Goal: Task Accomplishment & Management: Complete application form

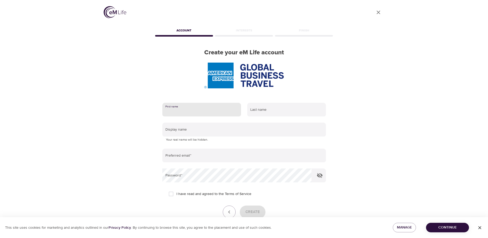
click at [182, 110] on input "text" at bounding box center [201, 110] width 79 height 14
type input "[PERSON_NAME]"
type input "brown"
type input "[PERSON_NAME][EMAIL_ADDRESS][PERSON_NAME][DOMAIN_NAME]"
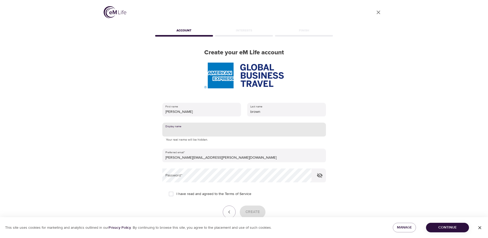
click at [186, 131] on input "text" at bounding box center [243, 129] width 163 height 14
click at [319, 174] on icon "button" at bounding box center [319, 175] width 6 height 6
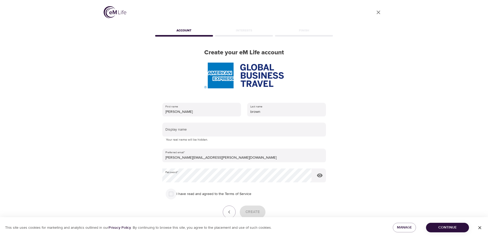
click at [176, 193] on input "I have read and agreed to the Terms of Service" at bounding box center [171, 193] width 11 height 11
checkbox input "true"
click at [254, 212] on span "Create" at bounding box center [252, 211] width 14 height 7
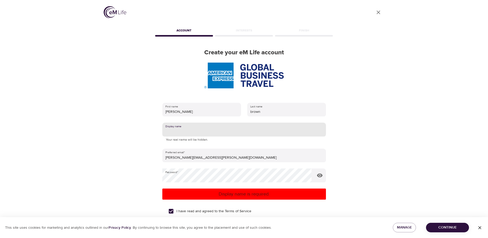
click at [171, 132] on input "text" at bounding box center [243, 129] width 163 height 14
click at [207, 196] on p "Display name is required." at bounding box center [243, 193] width 159 height 7
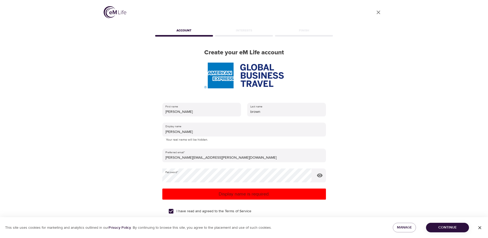
click at [441, 227] on span "Continue" at bounding box center [447, 227] width 35 height 6
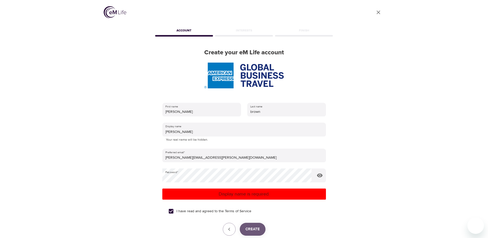
click at [253, 225] on span "Create" at bounding box center [252, 228] width 14 height 7
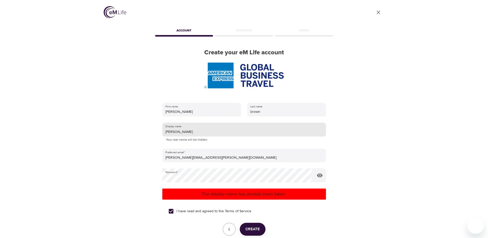
click at [176, 131] on input "[PERSON_NAME]" at bounding box center [243, 129] width 163 height 14
type input "y"
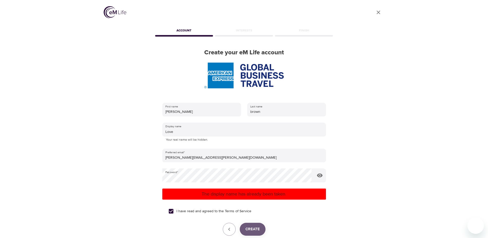
click at [252, 228] on span "Create" at bounding box center [252, 228] width 14 height 7
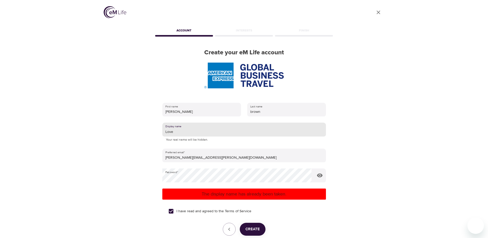
click at [182, 130] on input "Love" at bounding box center [243, 129] width 163 height 14
type input "e"
type input "Ponca"
click at [198, 195] on p "The display name has already been taken." at bounding box center [243, 193] width 159 height 7
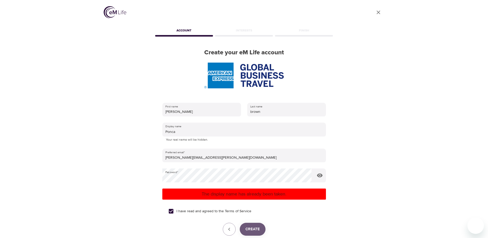
click at [261, 233] on button "Create" at bounding box center [253, 228] width 26 height 13
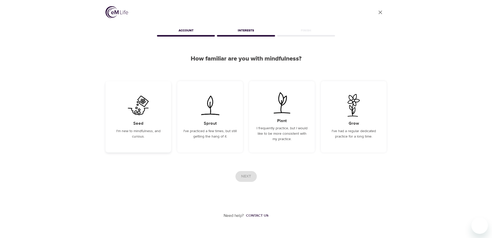
click at [137, 106] on img at bounding box center [138, 105] width 26 height 23
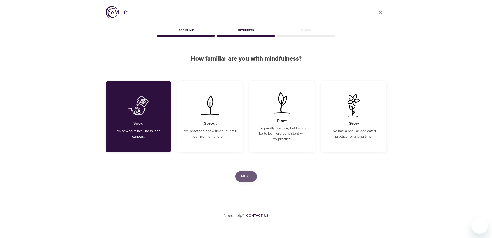
click at [243, 176] on span "Next" at bounding box center [246, 176] width 10 height 7
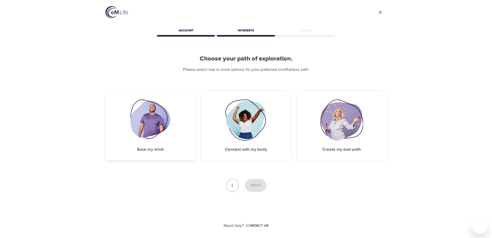
click at [144, 110] on img at bounding box center [150, 119] width 40 height 41
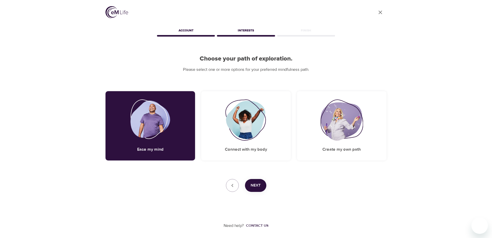
click at [250, 185] on button "Next" at bounding box center [255, 185] width 21 height 13
